Goal: Information Seeking & Learning: Understand process/instructions

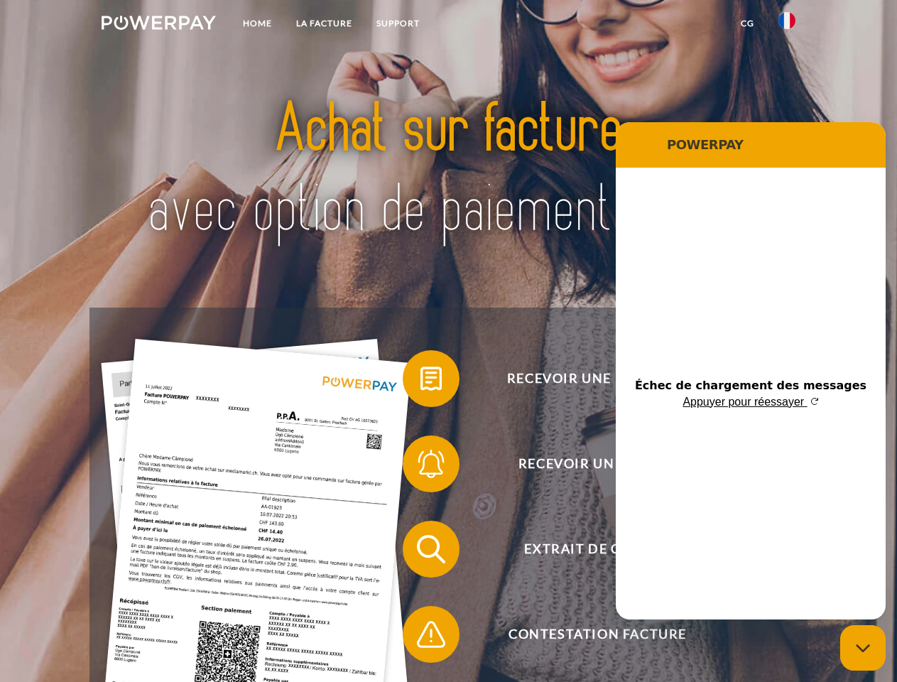
click at [158, 25] on img at bounding box center [159, 23] width 114 height 14
click at [787, 25] on img at bounding box center [787, 20] width 17 height 17
click at [747, 23] on link "CG" at bounding box center [748, 24] width 38 height 26
click at [421, 381] on span at bounding box center [409, 378] width 71 height 71
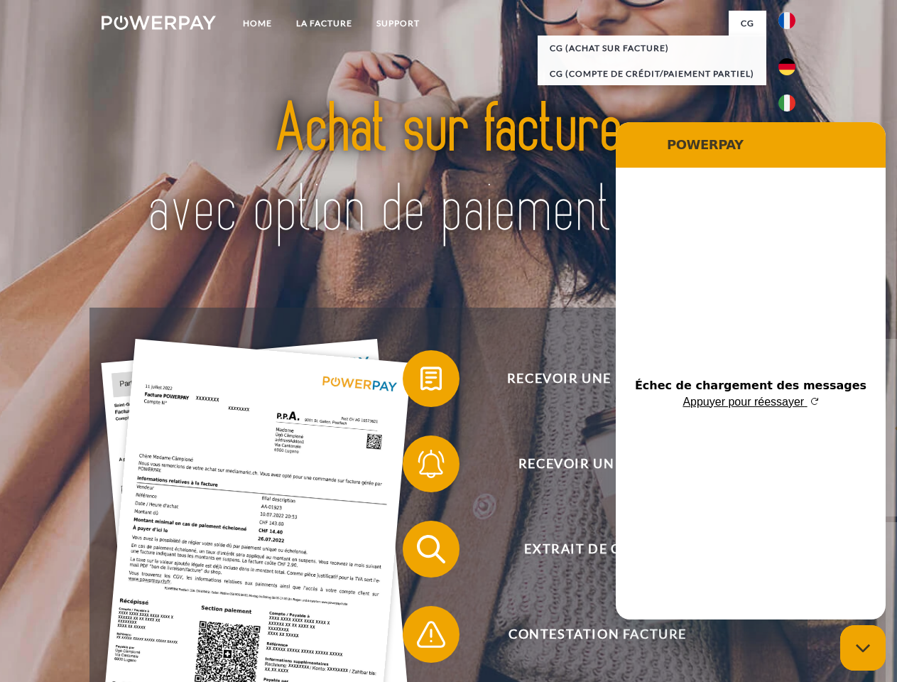
click at [421, 467] on span at bounding box center [409, 463] width 71 height 71
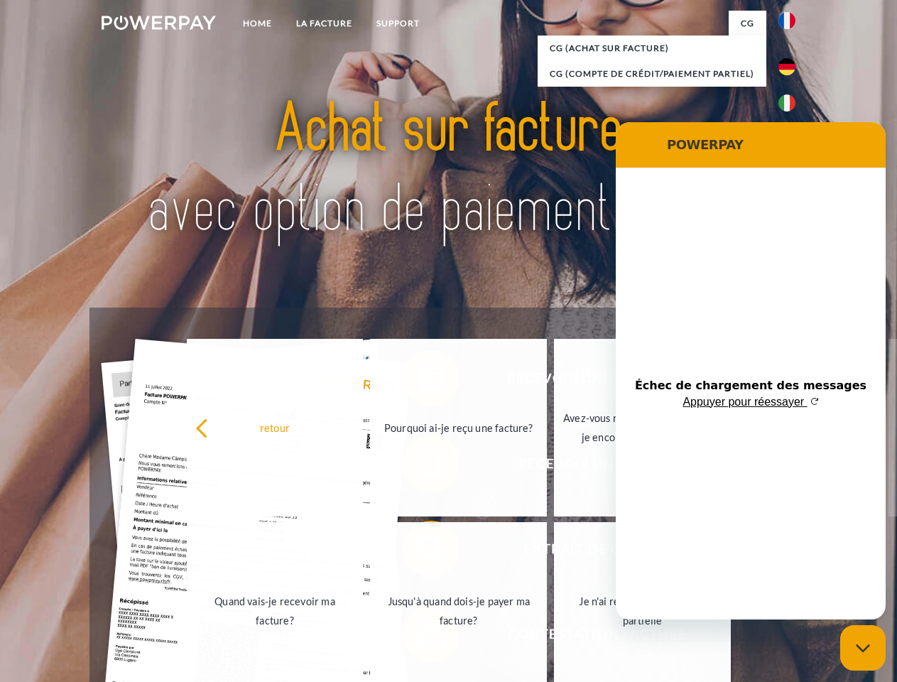
click at [421, 552] on link "Jusqu'à quand dois-je payer ma facture?" at bounding box center [458, 611] width 177 height 178
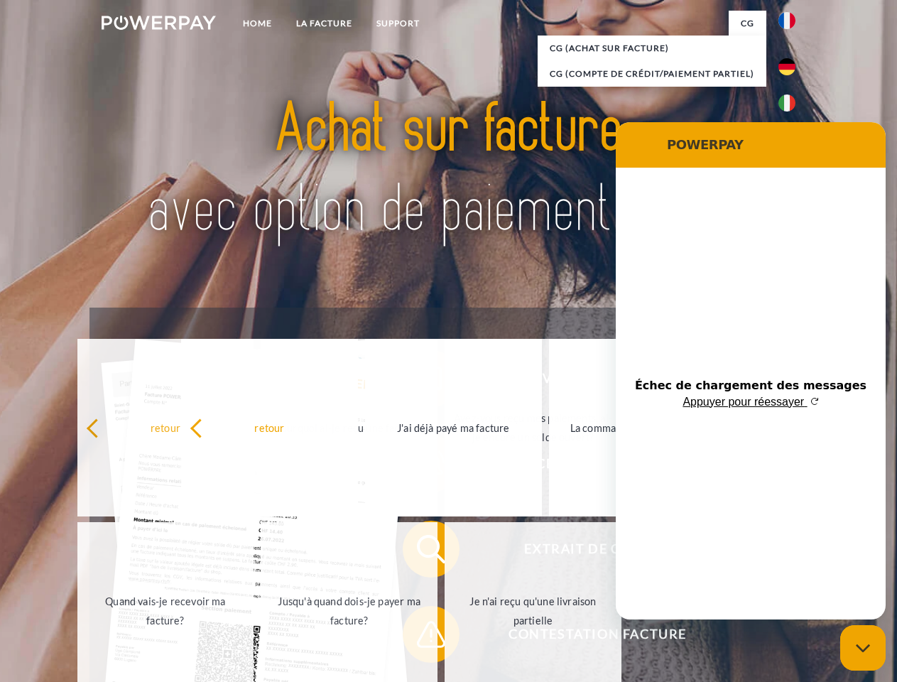
click at [421, 637] on span at bounding box center [409, 634] width 71 height 71
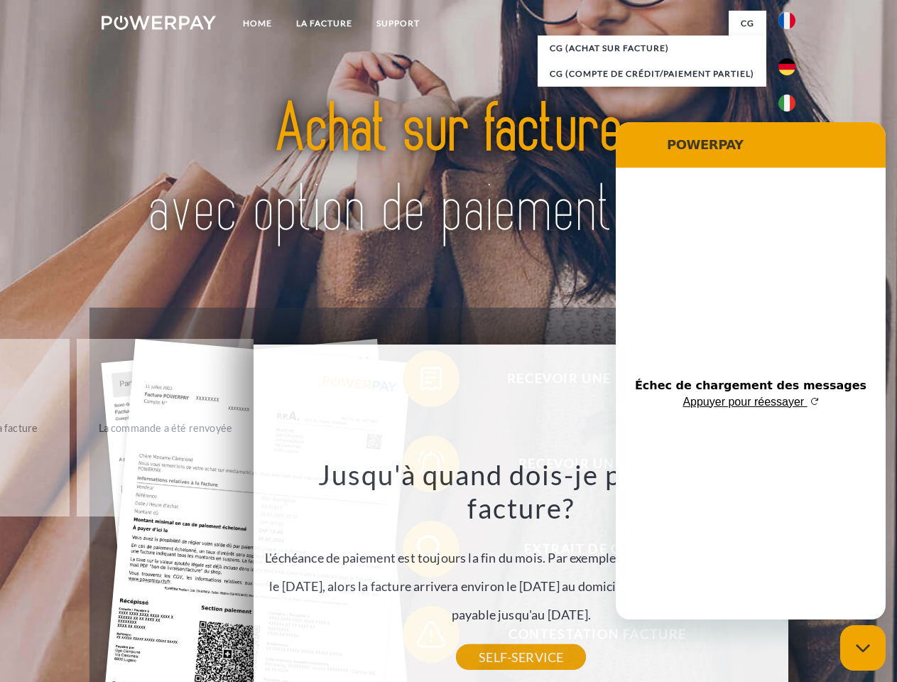
click at [863, 648] on icon "Fermer la fenêtre de messagerie" at bounding box center [863, 648] width 15 height 9
